Goal: Task Accomplishment & Management: Use online tool/utility

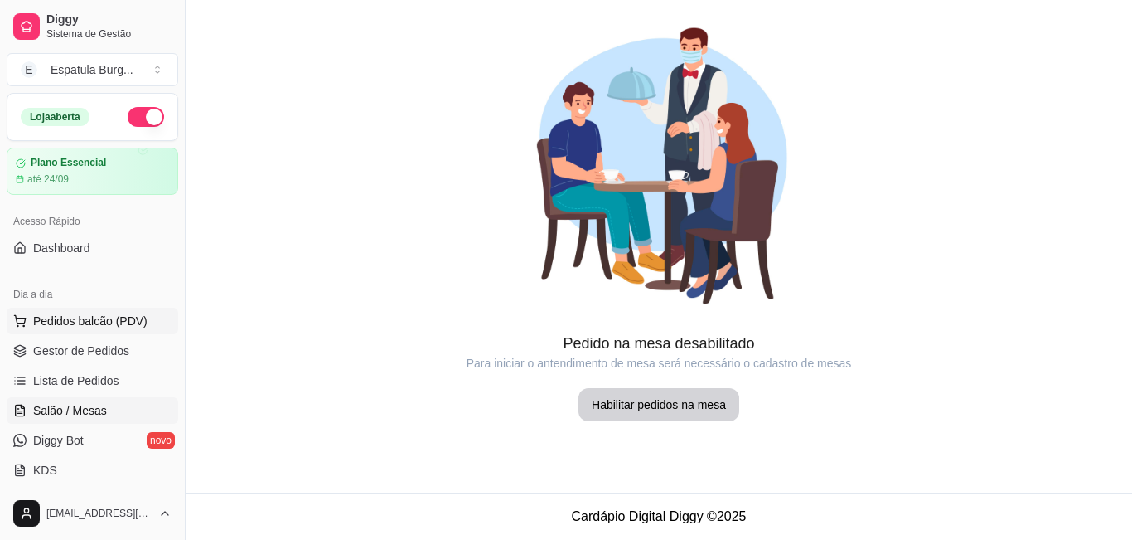
click at [119, 315] on span "Pedidos balcão (PDV)" at bounding box center [90, 321] width 114 height 17
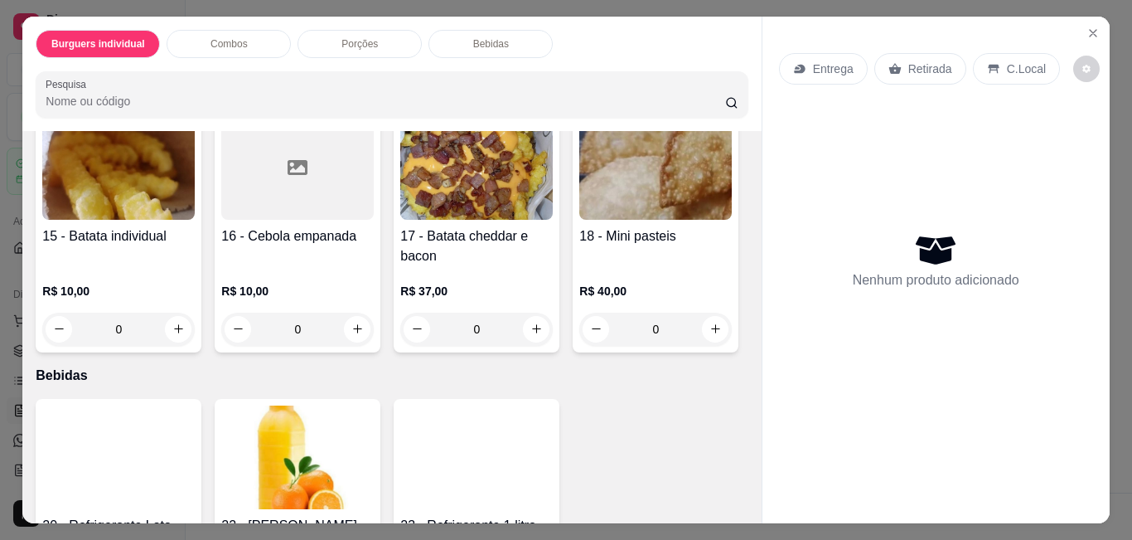
scroll to position [1508, 0]
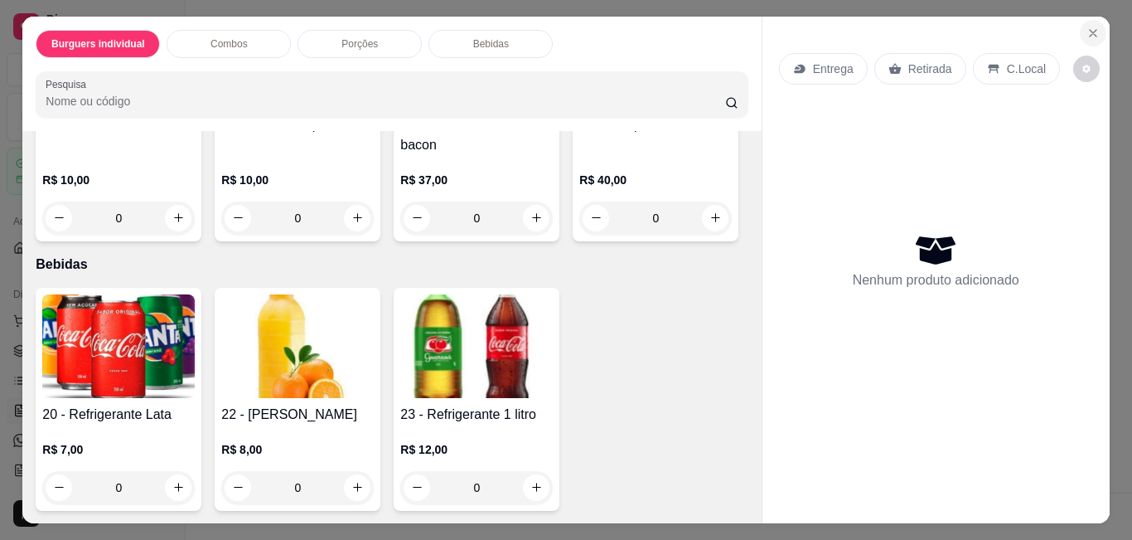
click at [1094, 29] on button "Close" at bounding box center [1093, 33] width 27 height 27
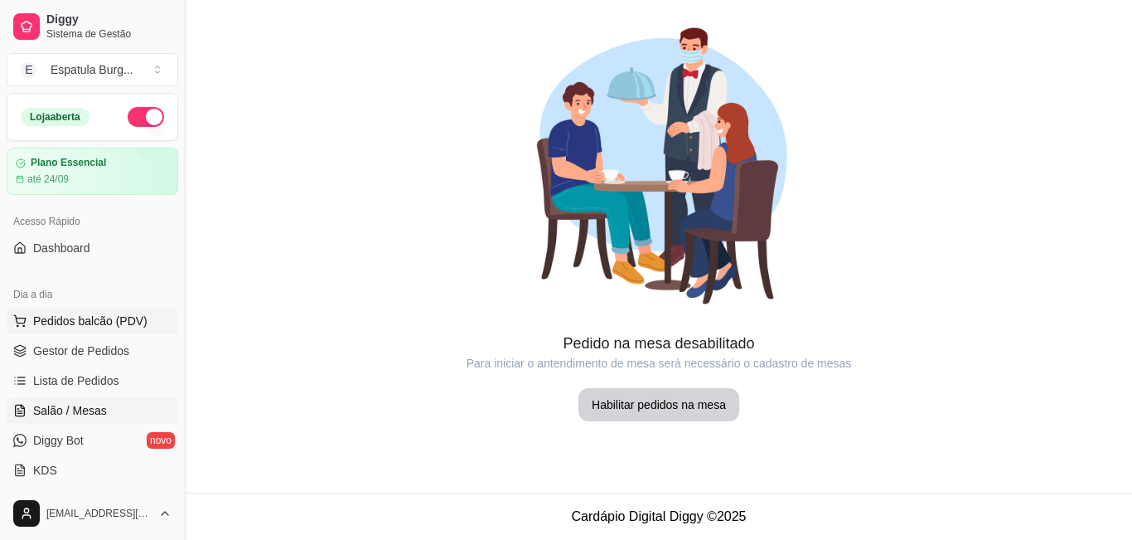
click at [92, 326] on span "Pedidos balcão (PDV)" at bounding box center [90, 321] width 114 height 17
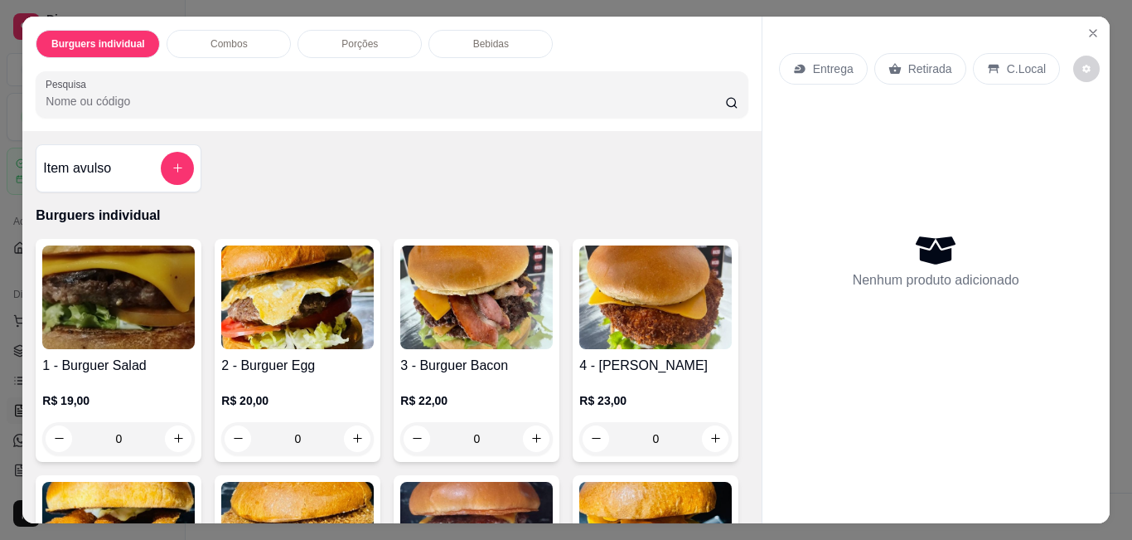
click at [1082, 2] on div "Burguers individual Combos Porções Bebidas Pesquisa Item avulso Burguers indivi…" at bounding box center [566, 270] width 1132 height 540
click at [1080, 25] on button "Close" at bounding box center [1093, 33] width 27 height 27
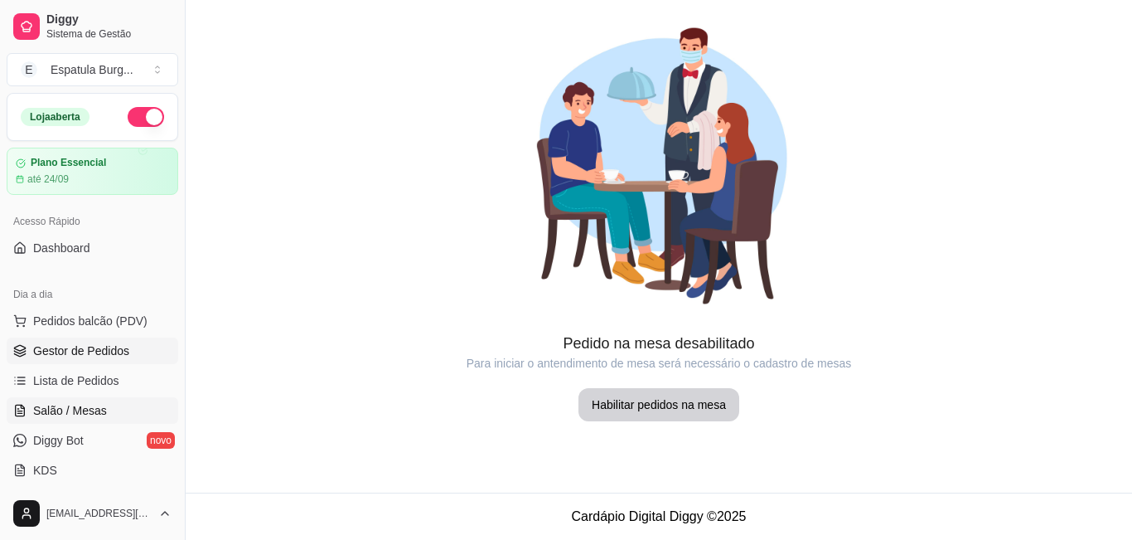
click at [105, 356] on span "Gestor de Pedidos" at bounding box center [81, 350] width 96 height 17
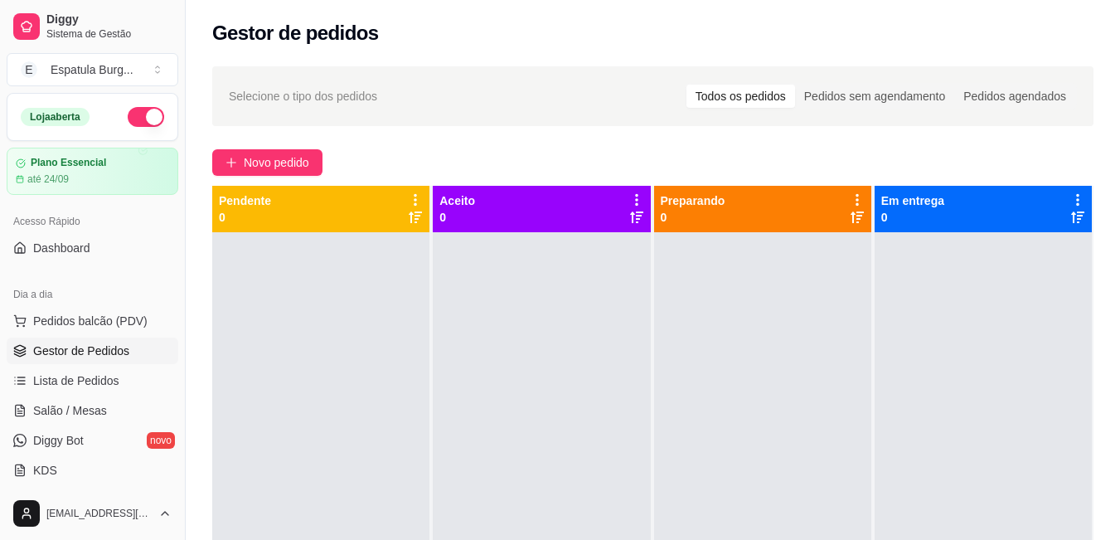
drag, startPoint x: 67, startPoint y: 308, endPoint x: 82, endPoint y: 304, distance: 15.5
click at [67, 308] on button "Pedidos balcão (PDV)" at bounding box center [93, 321] width 172 height 27
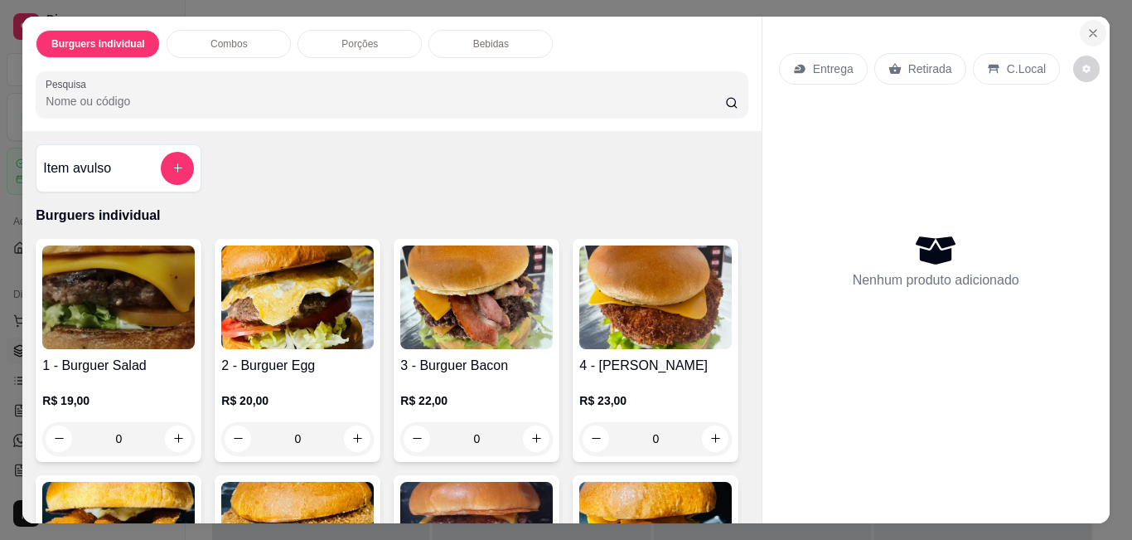
click at [1091, 27] on icon "Close" at bounding box center [1093, 33] width 13 height 13
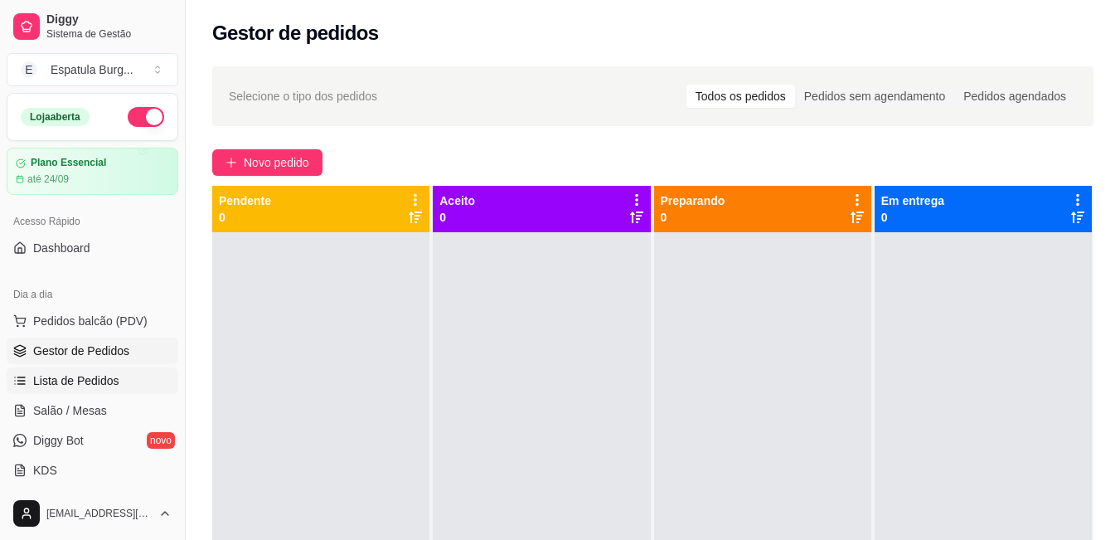
click at [60, 380] on span "Lista de Pedidos" at bounding box center [76, 380] width 86 height 17
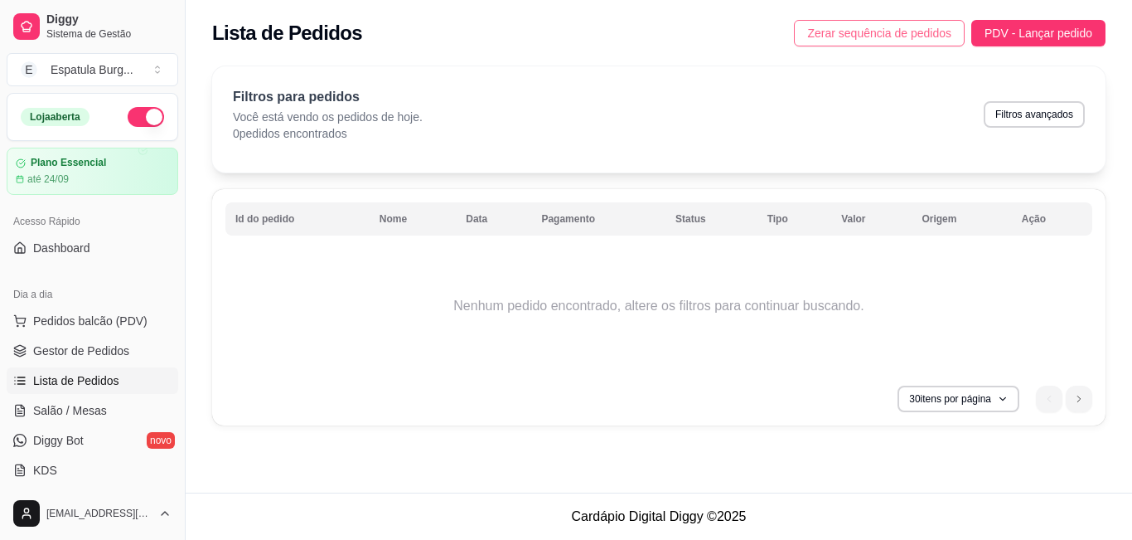
click at [900, 42] on button "Zerar sequência de pedidos" at bounding box center [879, 33] width 171 height 27
